Goal: Information Seeking & Learning: Learn about a topic

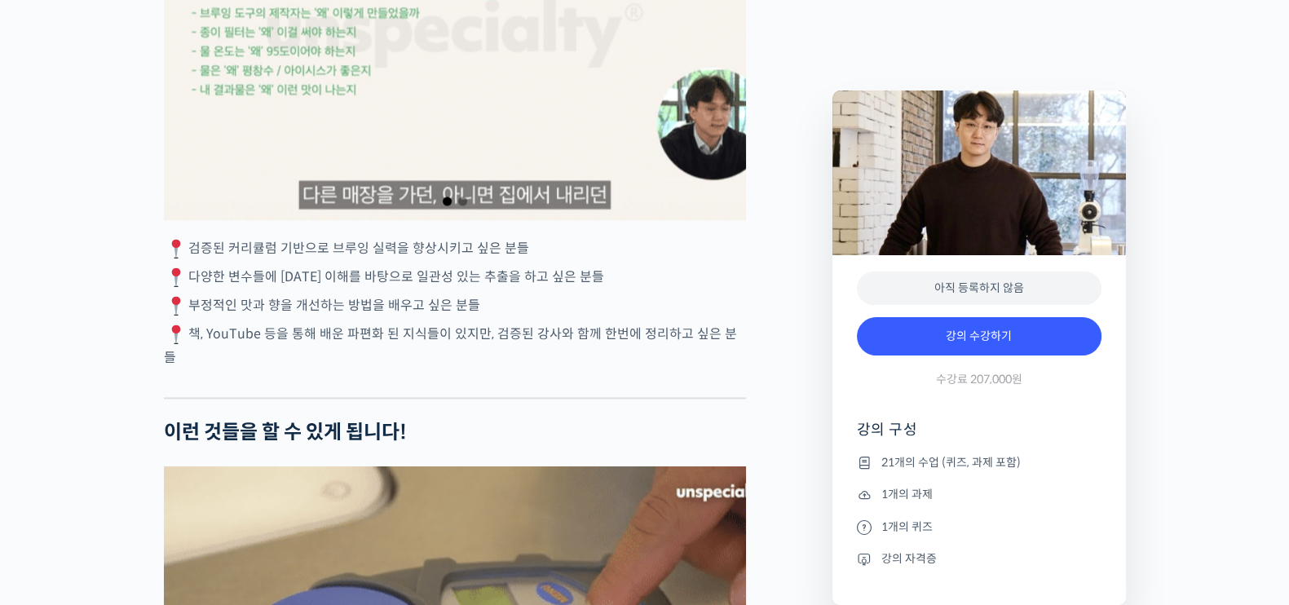
scroll to position [3364, 0]
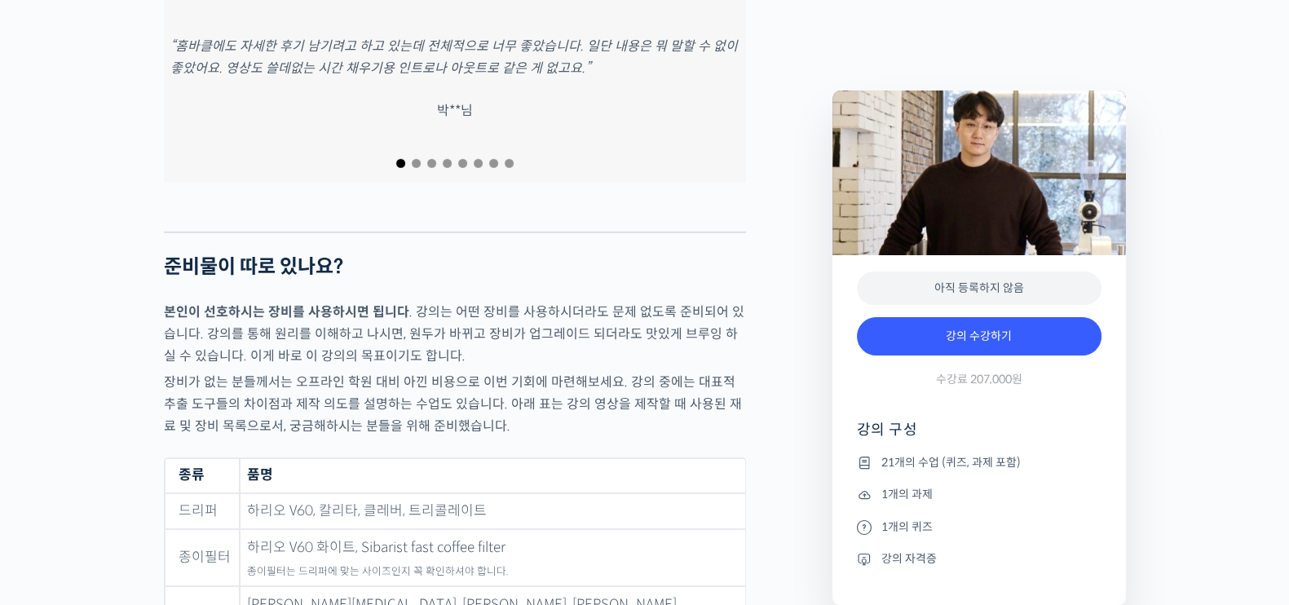
scroll to position [6625, 0]
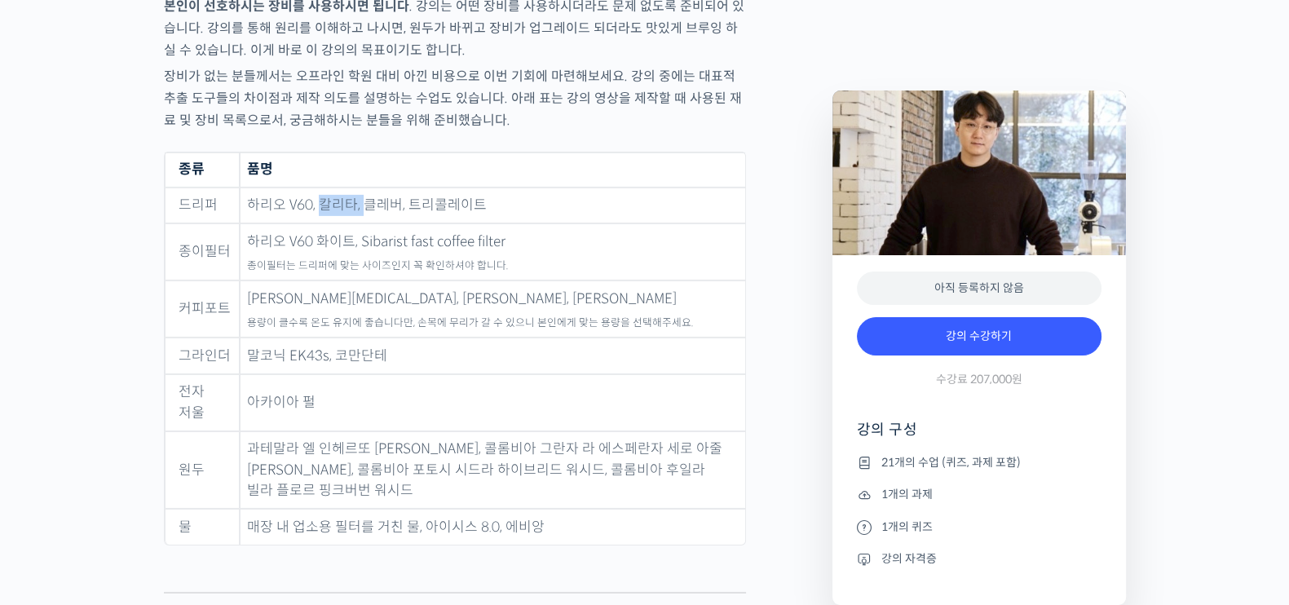
drag, startPoint x: 322, startPoint y: 125, endPoint x: 363, endPoint y: 113, distance: 42.3
click at [363, 188] on td "하리오 V60, 칼리타, 클레버, 트리콜레이트" at bounding box center [493, 206] width 506 height 37
click at [378, 188] on td "하리오 V60, 칼리타, 클레버, 트리콜레이트" at bounding box center [493, 206] width 506 height 37
drag, startPoint x: 412, startPoint y: 446, endPoint x: 316, endPoint y: 449, distance: 95.5
click at [270, 509] on td "매장 내 업소용 필터를 거친 물, 아이시스 8.0, 에비앙" at bounding box center [493, 527] width 506 height 36
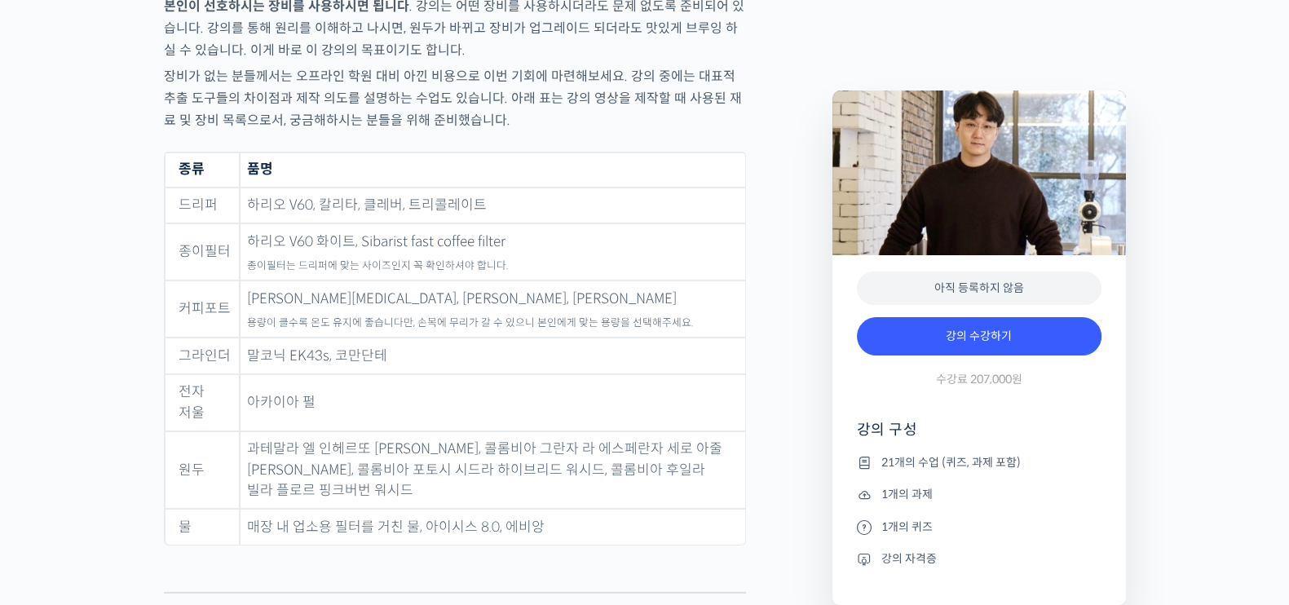
click at [354, 467] on figure "종류 품명 드리퍼 하리오 V60, 칼리타, 클레버, 트리콜레이트 종이필터 하리오 V60 화이트, Sibarist fast coffee filt…" at bounding box center [455, 360] width 582 height 416
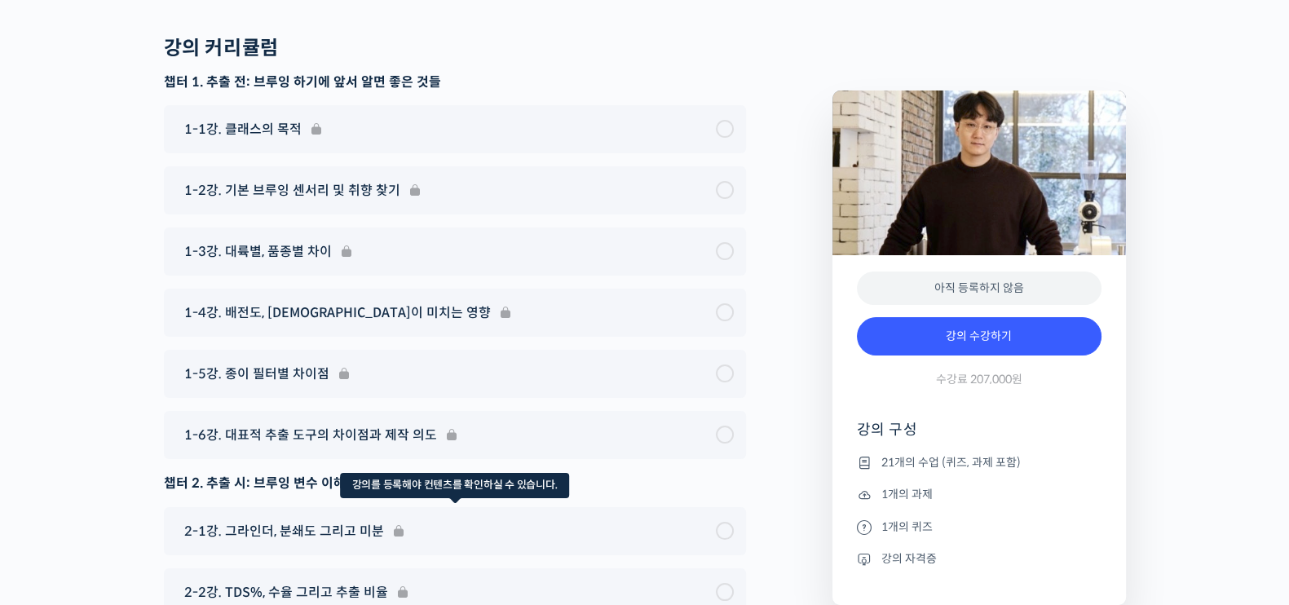
scroll to position [8155, 0]
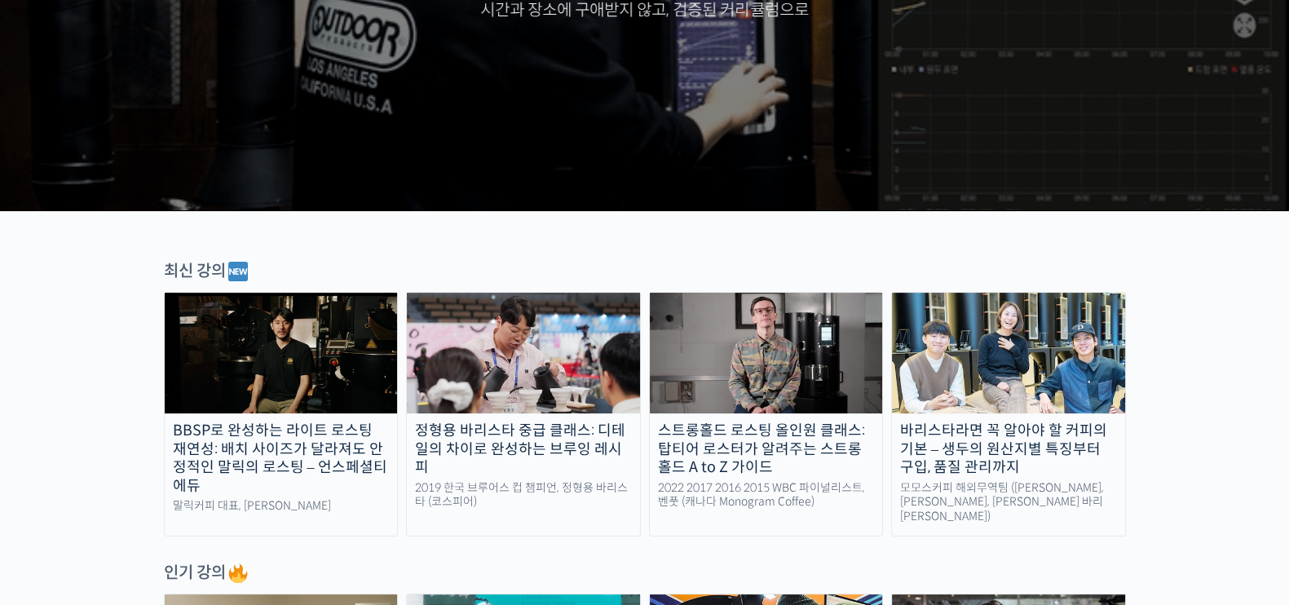
scroll to position [612, 0]
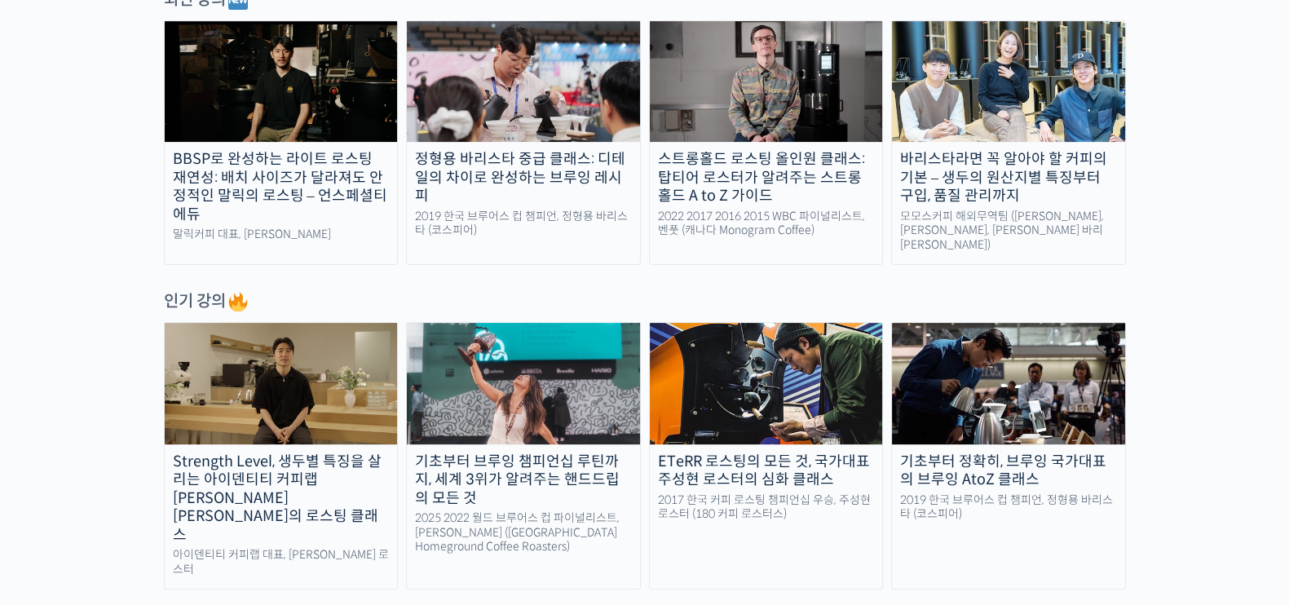
click at [1040, 467] on div "기초부터 정확히, 브루잉 국가대표의 브루잉 AtoZ 클래스" at bounding box center [1008, 471] width 233 height 37
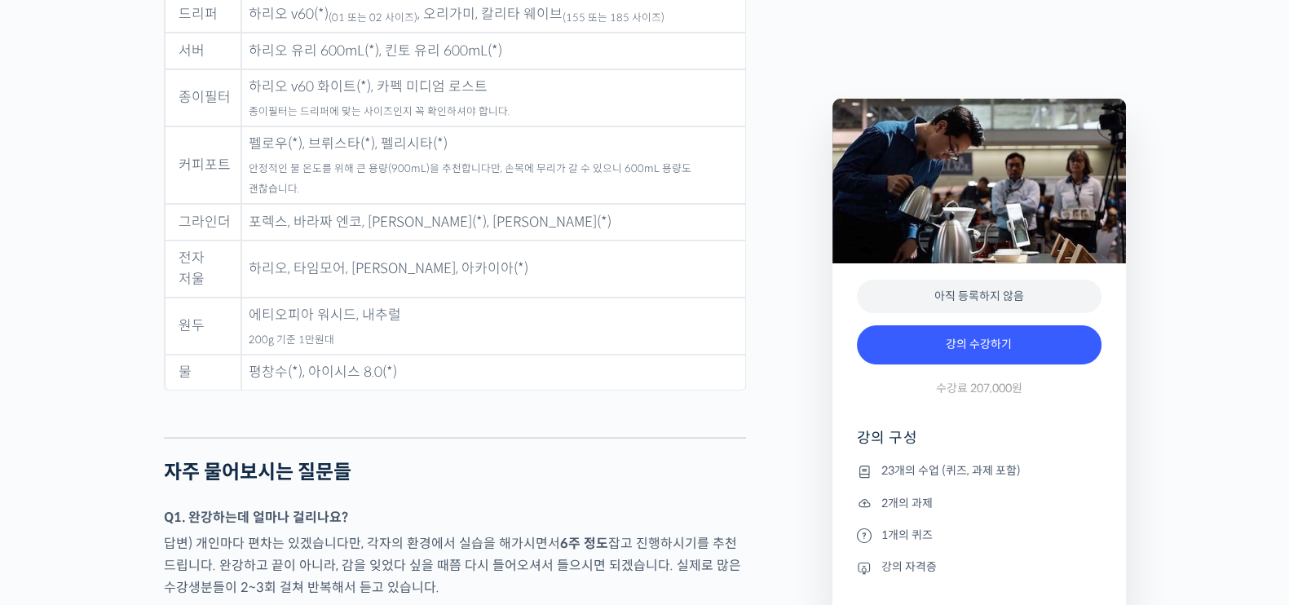
scroll to position [7849, 0]
